Goal: Task Accomplishment & Management: Manage account settings

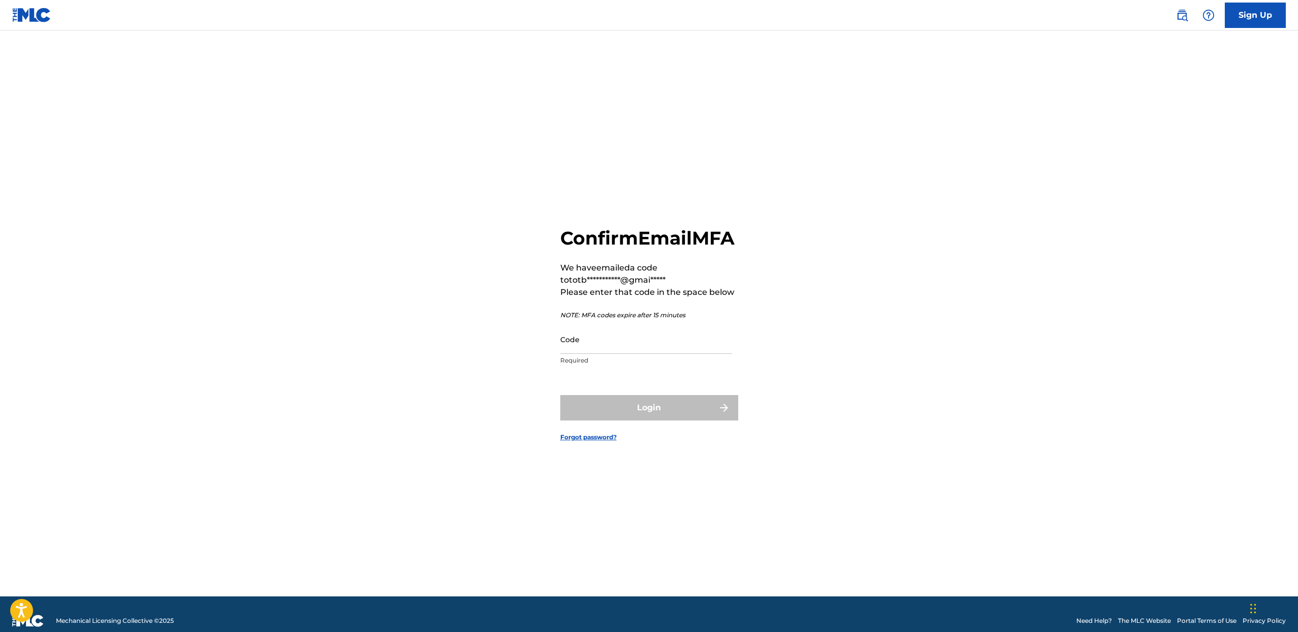
click at [617, 352] on input "Code" at bounding box center [646, 339] width 172 height 29
type input "574792"
click at [560, 395] on button "Login" at bounding box center [649, 407] width 178 height 25
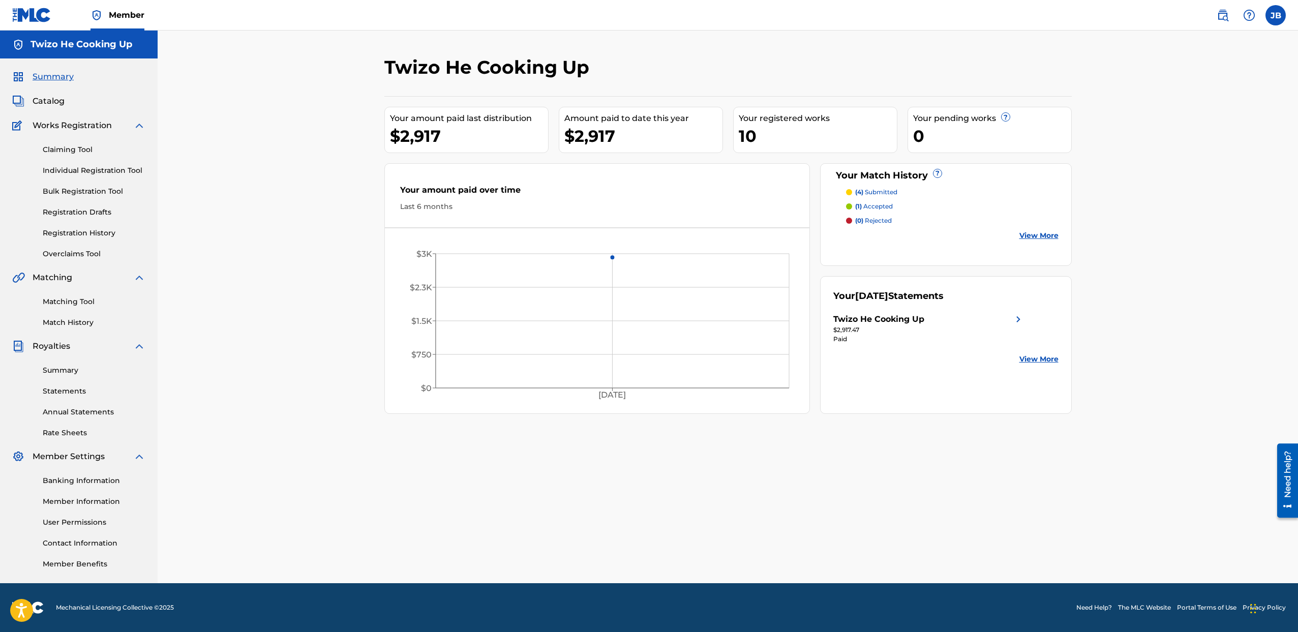
click at [1041, 236] on link "View More" at bounding box center [1038, 235] width 39 height 11
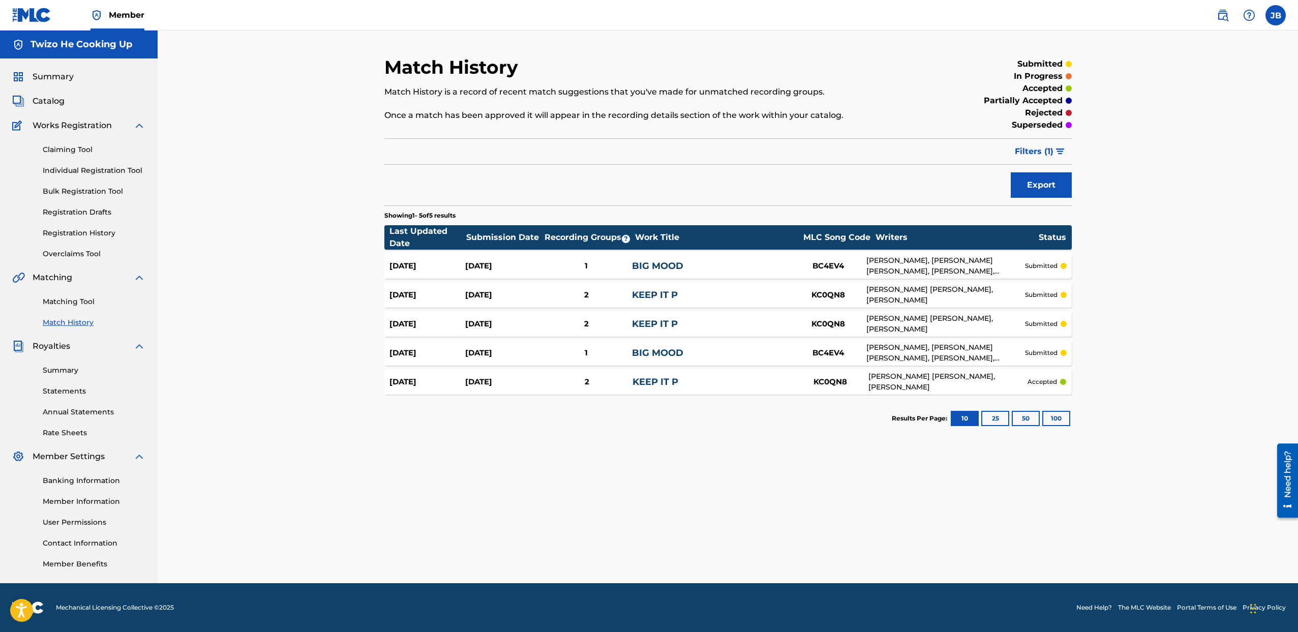
click at [244, 408] on div "Match History Match History is a record of recent match suggestions that you've…" at bounding box center [728, 307] width 1140 height 553
click at [1166, 215] on div "Match History Match History is a record of recent match suggestions that you've…" at bounding box center [728, 307] width 1140 height 553
click at [51, 95] on div "Summary Catalog Works Registration Claiming Tool Individual Registration Tool B…" at bounding box center [79, 319] width 158 height 523
click at [46, 100] on span "Catalog" at bounding box center [49, 101] width 32 height 12
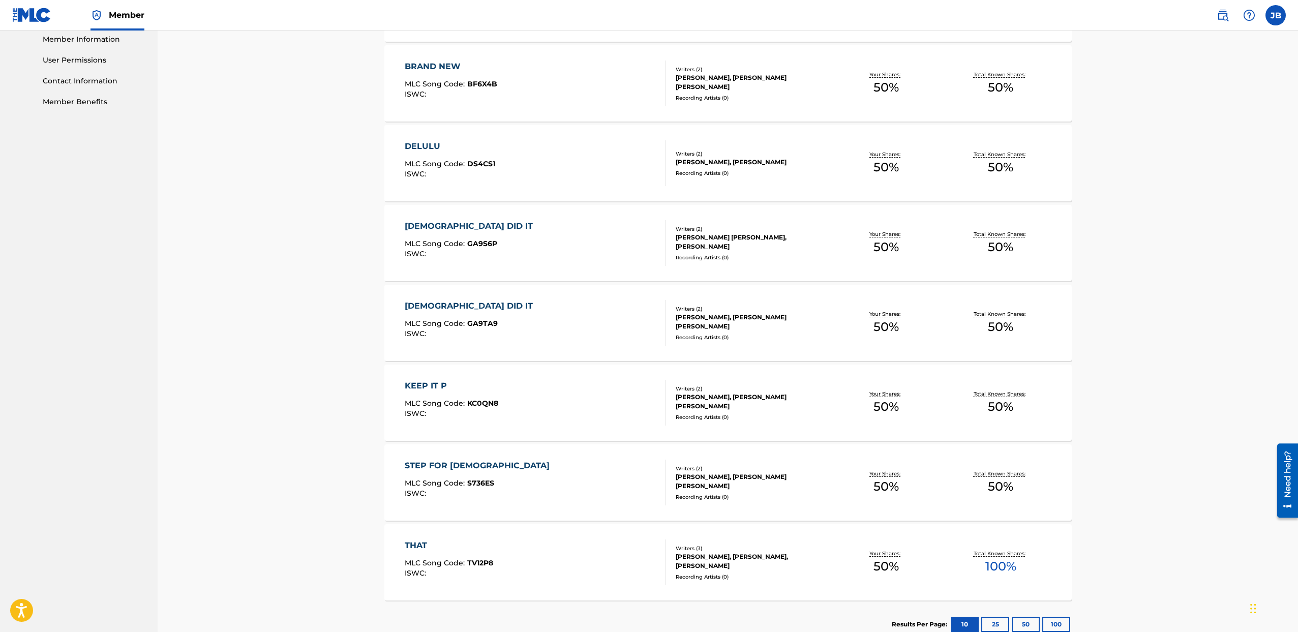
scroll to position [527, 0]
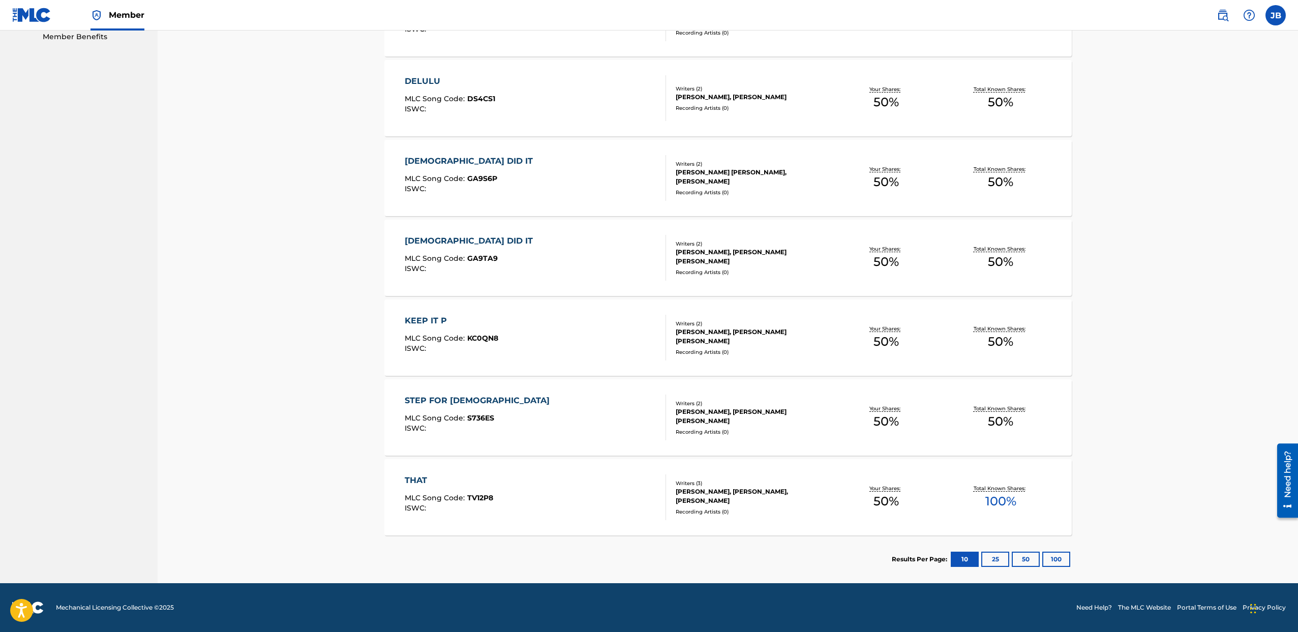
click at [1003, 507] on span "100 %" at bounding box center [1000, 501] width 31 height 18
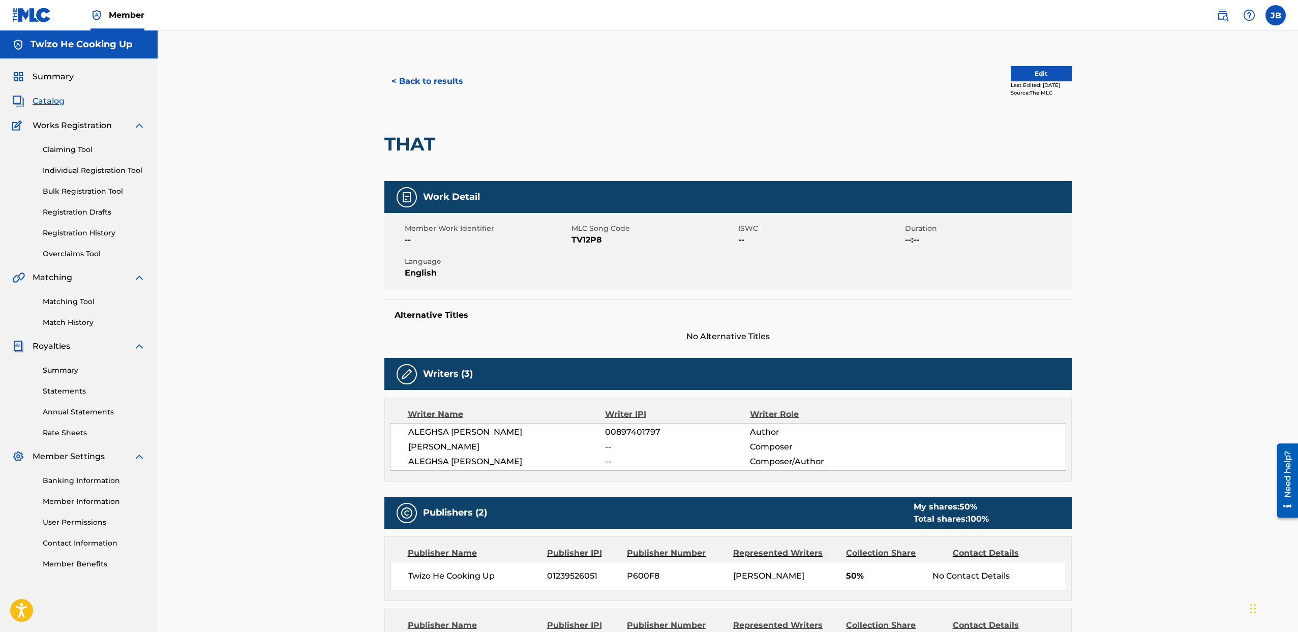
click at [53, 106] on span "Catalog" at bounding box center [49, 101] width 32 height 12
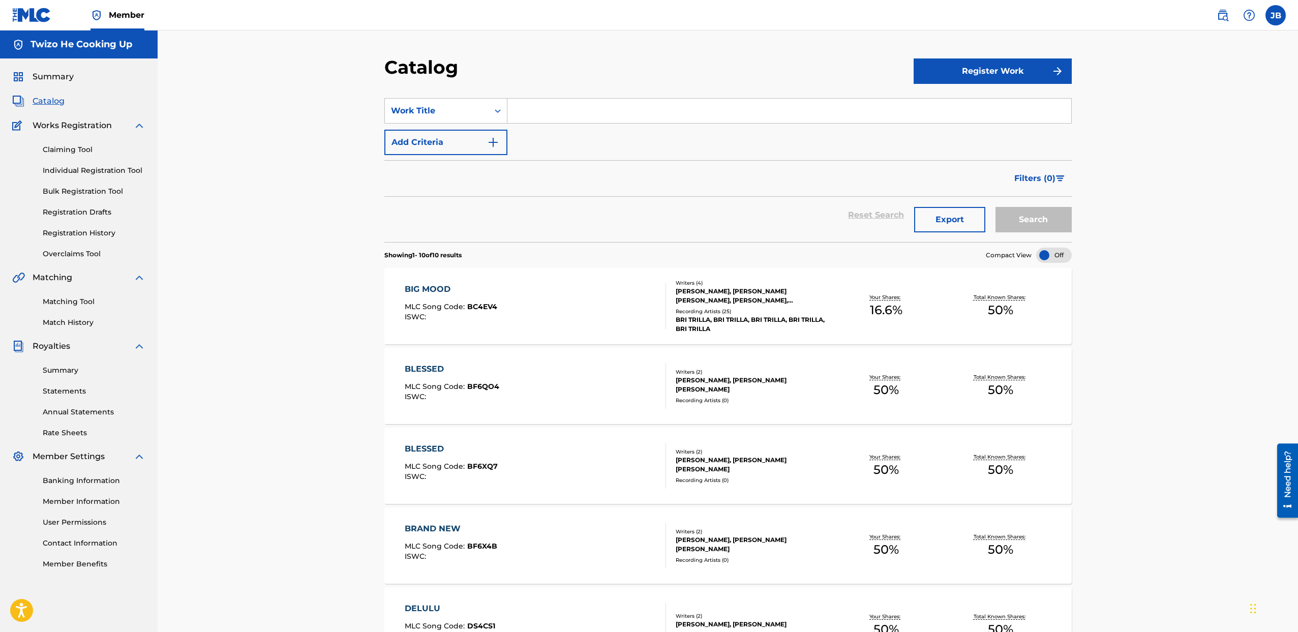
click at [52, 77] on span "Summary" at bounding box center [53, 77] width 41 height 12
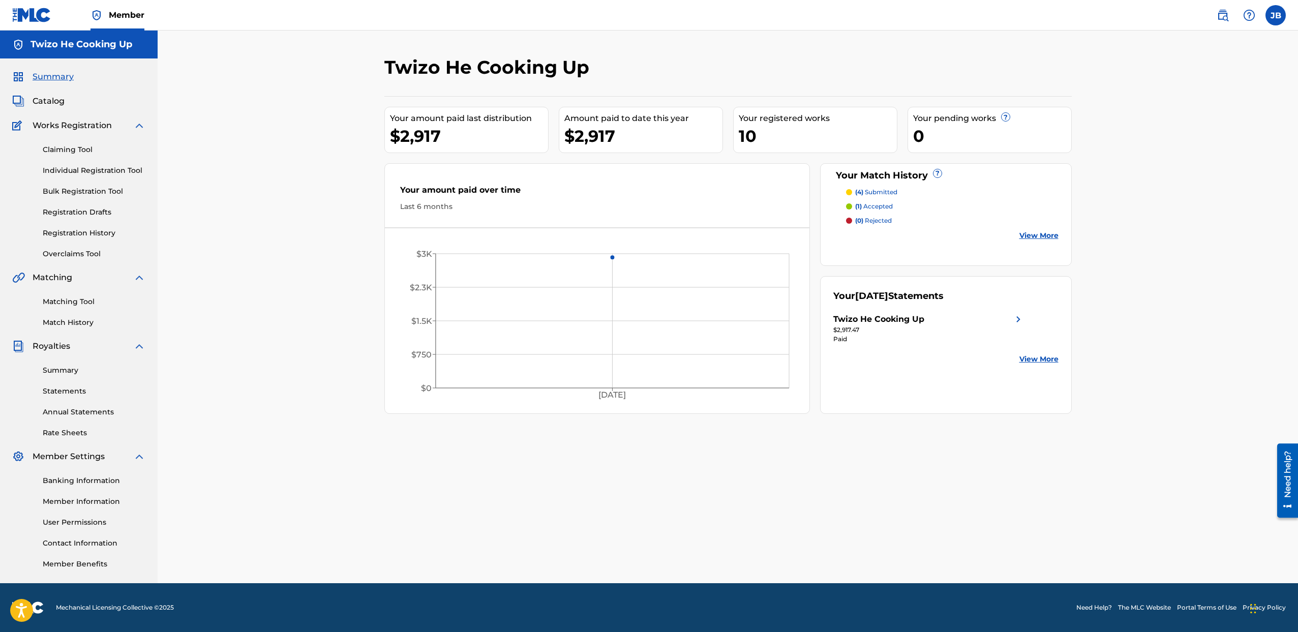
click at [751, 130] on div "10" at bounding box center [818, 136] width 158 height 23
click at [1050, 239] on link "View More" at bounding box center [1038, 235] width 39 height 11
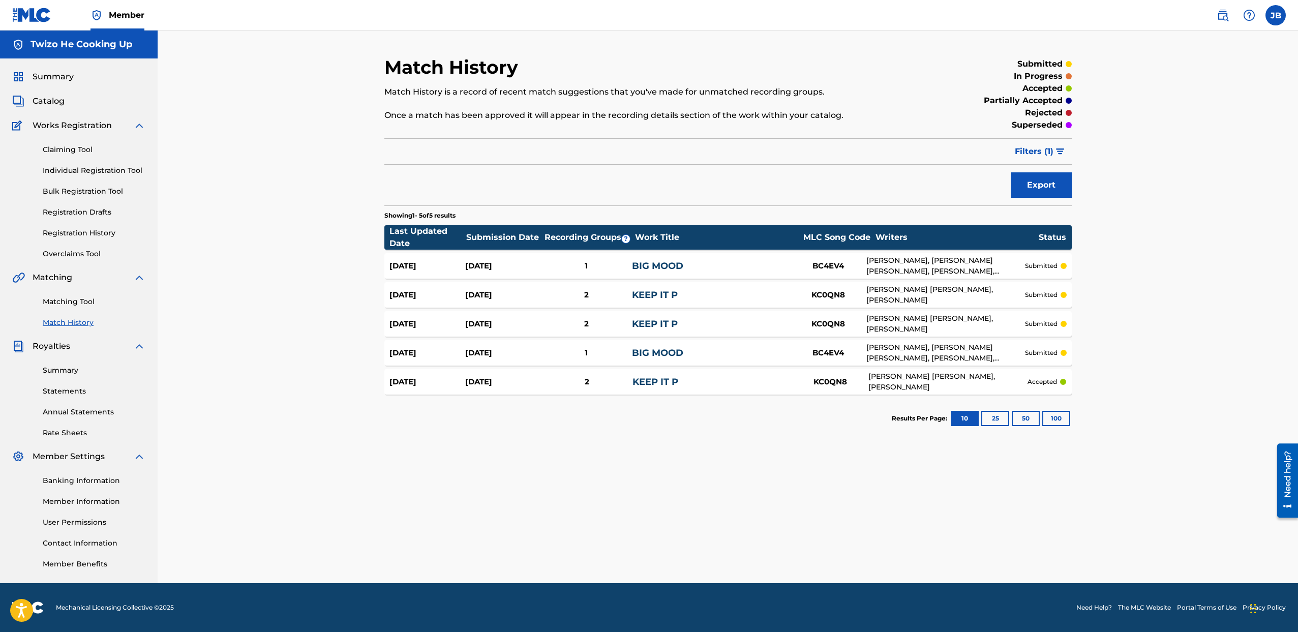
click at [45, 123] on span "Works Registration" at bounding box center [72, 125] width 79 height 12
click at [27, 71] on link "Summary" at bounding box center [43, 77] width 62 height 12
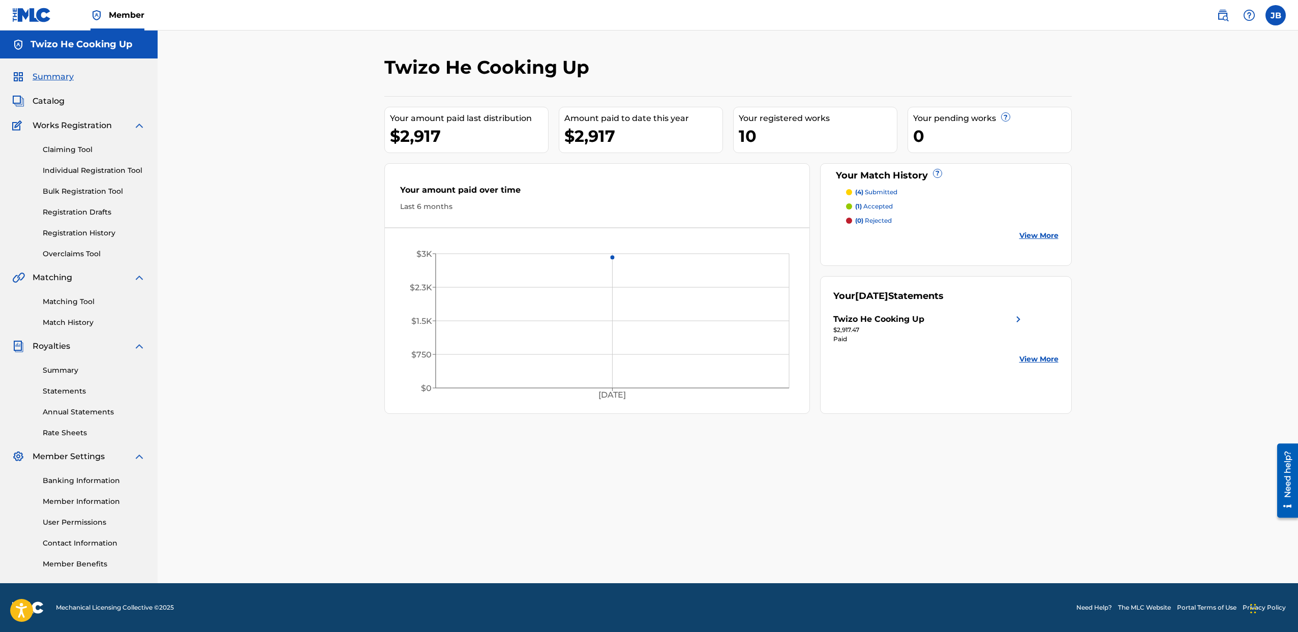
click at [1016, 325] on div "$2,917.47" at bounding box center [928, 329] width 191 height 9
